Goal: Transaction & Acquisition: Book appointment/travel/reservation

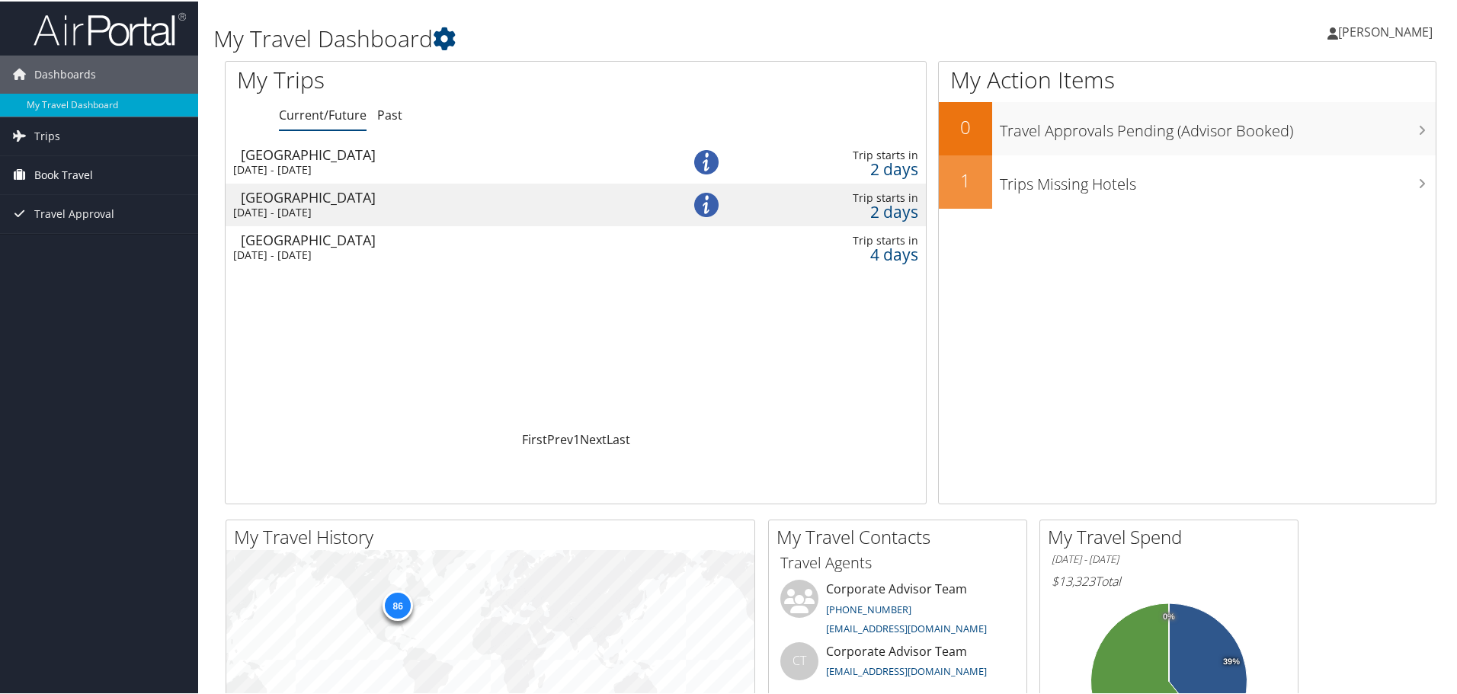
click at [65, 166] on span "Book Travel" at bounding box center [63, 174] width 59 height 38
click at [112, 246] on link "Book/Manage Online Trips" at bounding box center [99, 249] width 198 height 23
